Goal: Use online tool/utility: Utilize a website feature to perform a specific function

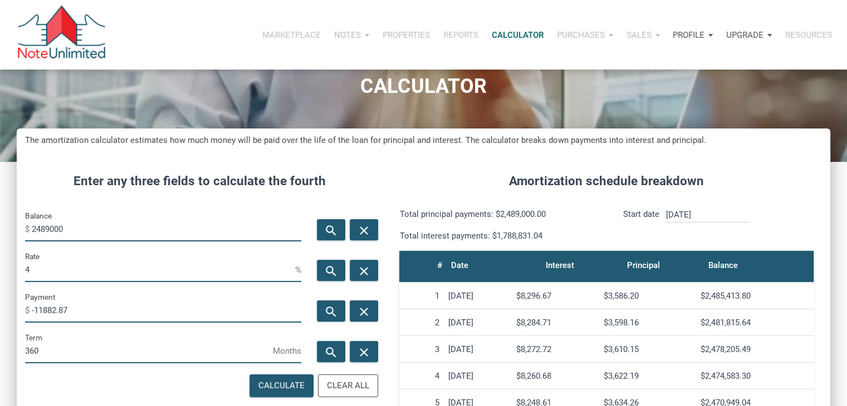
scroll to position [552, 813]
click at [81, 223] on input "2489000" at bounding box center [166, 229] width 269 height 25
type input "674000"
click at [324, 306] on icon "search" at bounding box center [330, 312] width 13 height 14
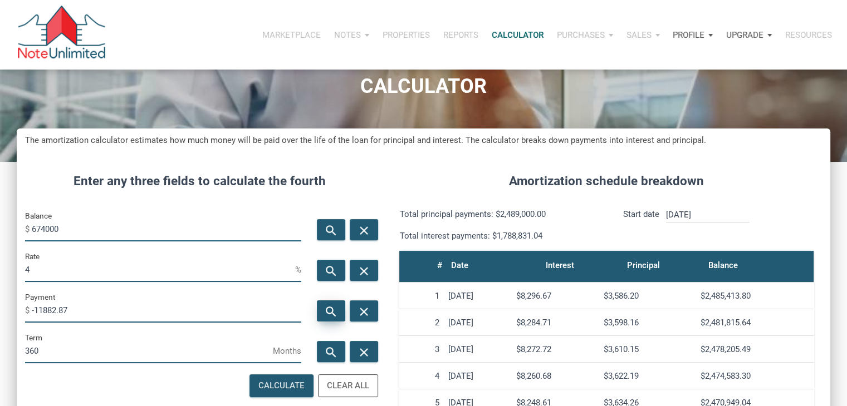
type input "-3217.78"
click at [86, 220] on input "674000" at bounding box center [166, 229] width 269 height 25
type input "29000"
click at [319, 304] on div "search" at bounding box center [331, 311] width 28 height 21
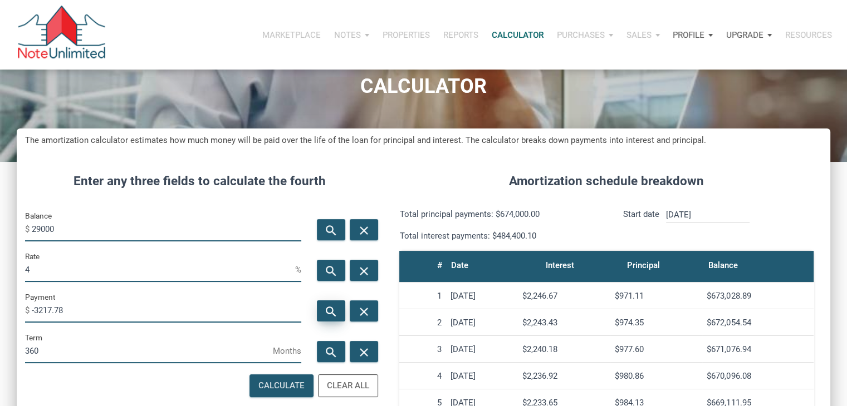
type input "-138.45"
click at [181, 265] on input "4" at bounding box center [160, 269] width 270 height 25
type input "6"
click at [332, 319] on div "search" at bounding box center [331, 311] width 28 height 21
type input "-173.87"
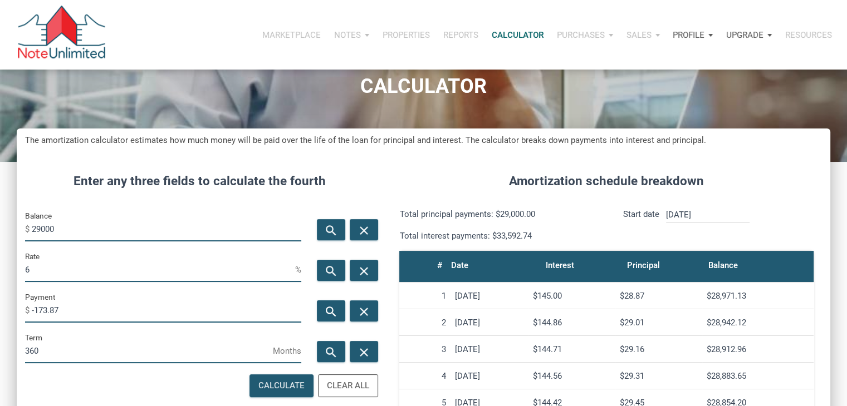
click at [223, 269] on input "6" at bounding box center [160, 269] width 270 height 25
type input "5"
click at [336, 304] on div "search" at bounding box center [331, 311] width 28 height 21
type input "-155.68"
click at [87, 261] on input "5" at bounding box center [160, 269] width 270 height 25
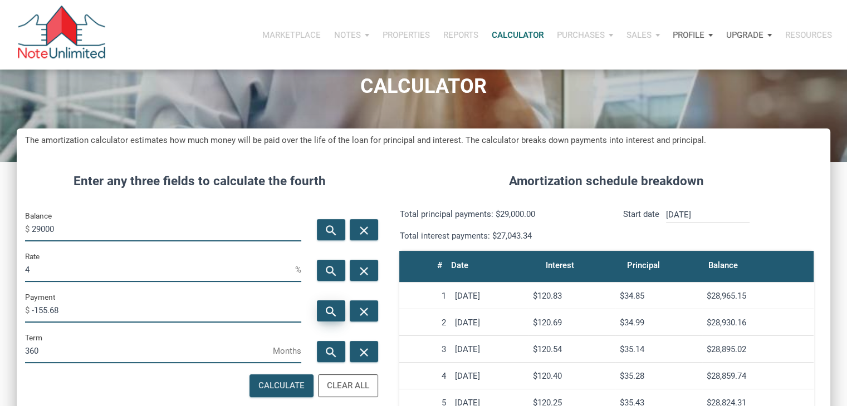
type input "4"
click at [329, 317] on icon "search" at bounding box center [330, 312] width 13 height 14
type input "-138.45"
click at [151, 260] on input "4" at bounding box center [160, 269] width 270 height 25
type input "5"
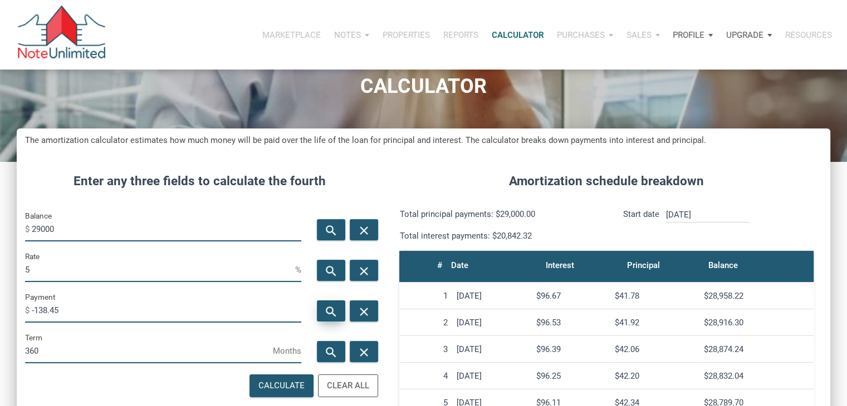
click at [336, 303] on div "search" at bounding box center [331, 311] width 28 height 21
type input "-155.68"
click at [46, 229] on input "29000" at bounding box center [166, 229] width 269 height 25
type input "29900"
click at [336, 311] on icon "search" at bounding box center [330, 312] width 13 height 14
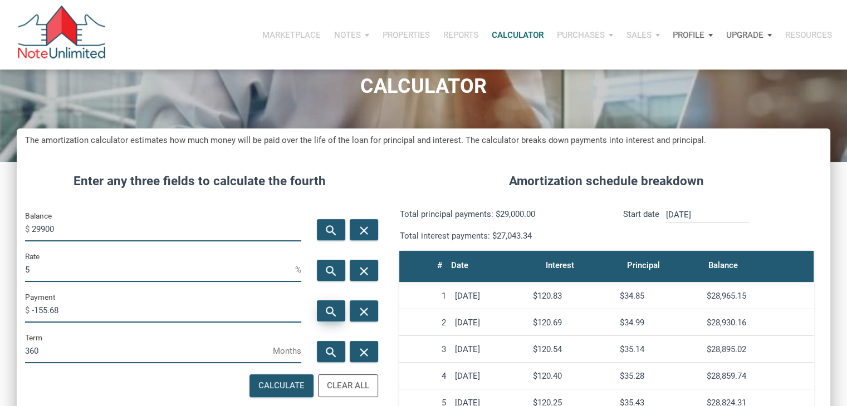
type input "-160.51"
click at [36, 228] on input "29900" at bounding box center [166, 229] width 269 height 25
type input "39900"
click at [324, 304] on div "search" at bounding box center [331, 311] width 28 height 21
type input "-214.19"
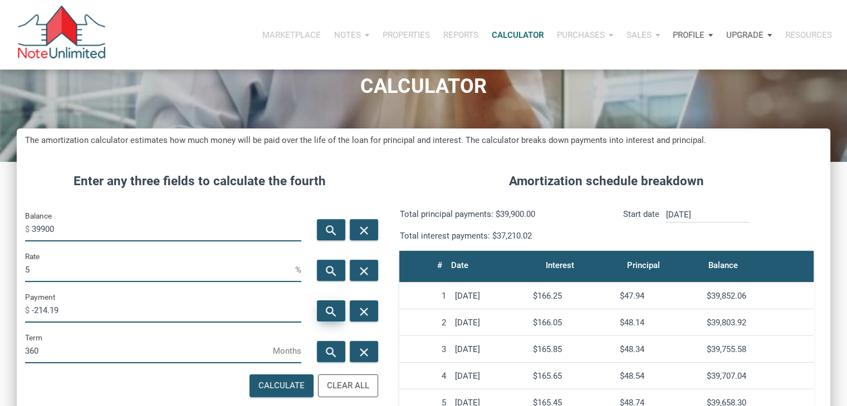
click at [333, 308] on icon "search" at bounding box center [330, 312] width 13 height 14
click at [169, 230] on input "39900" at bounding box center [166, 229] width 269 height 25
type input "3"
type input "53900"
click at [321, 307] on div "search" at bounding box center [331, 311] width 28 height 21
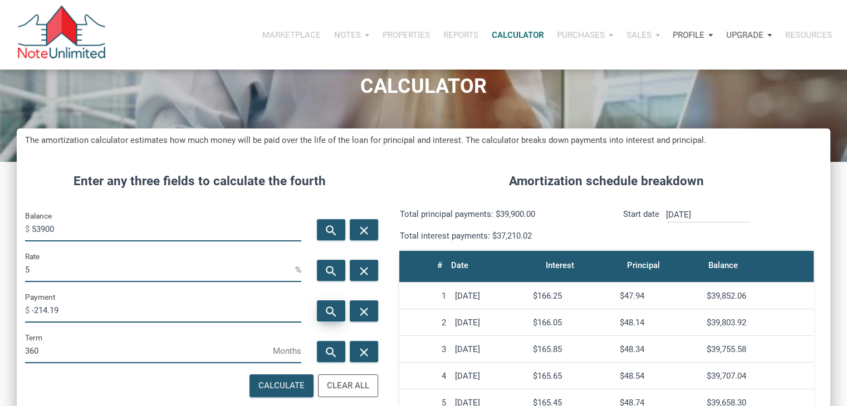
type input "-289.35"
